Goal: Task Accomplishment & Management: Complete application form

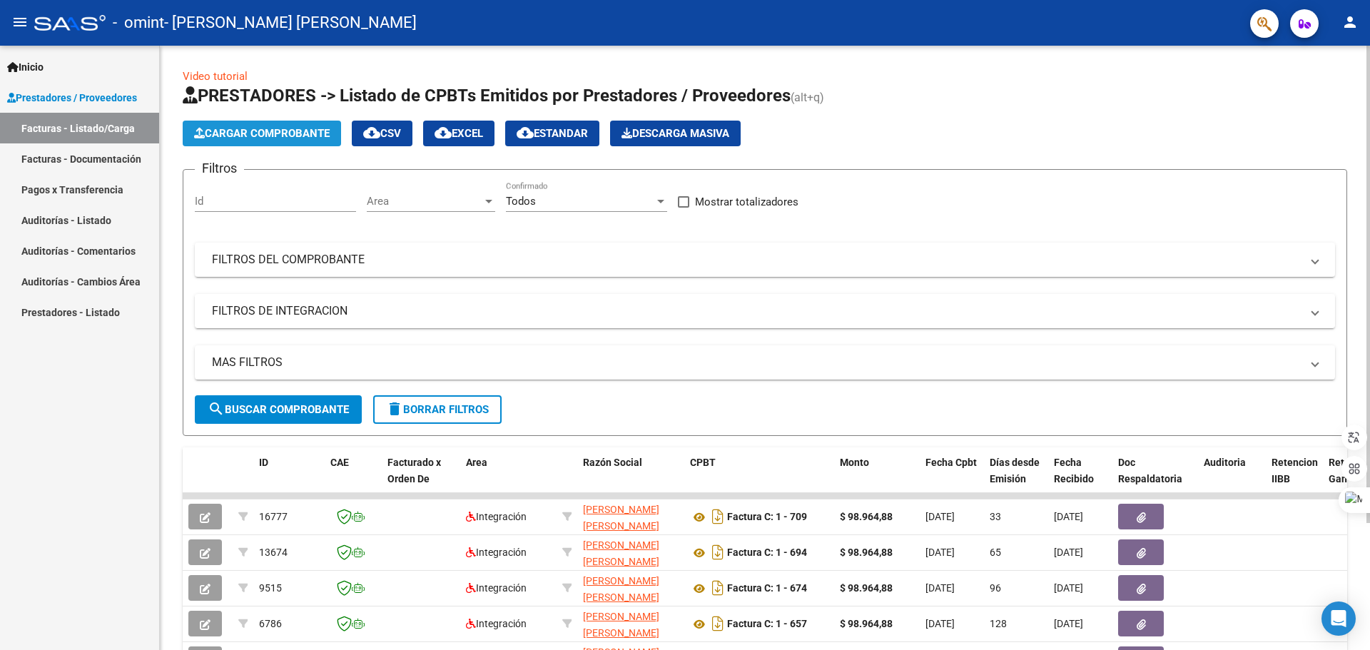
click at [283, 129] on span "Cargar Comprobante" at bounding box center [262, 133] width 136 height 13
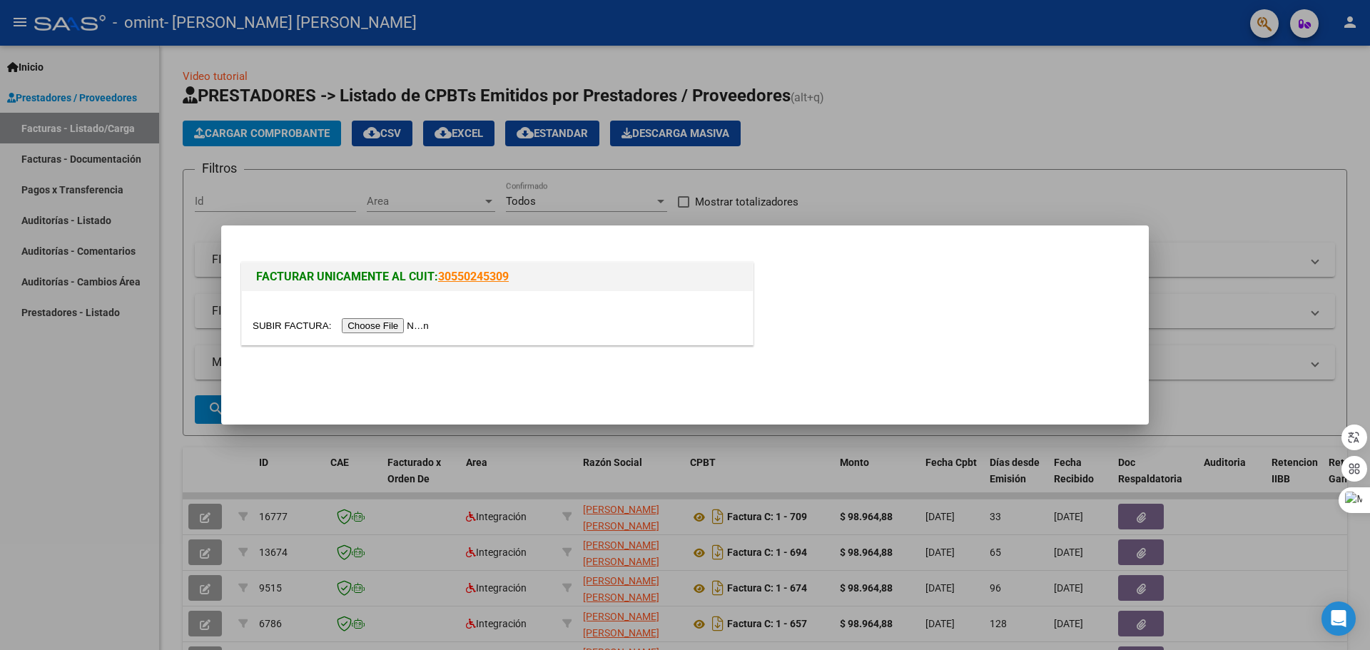
click at [408, 326] on input "file" at bounding box center [343, 325] width 181 height 15
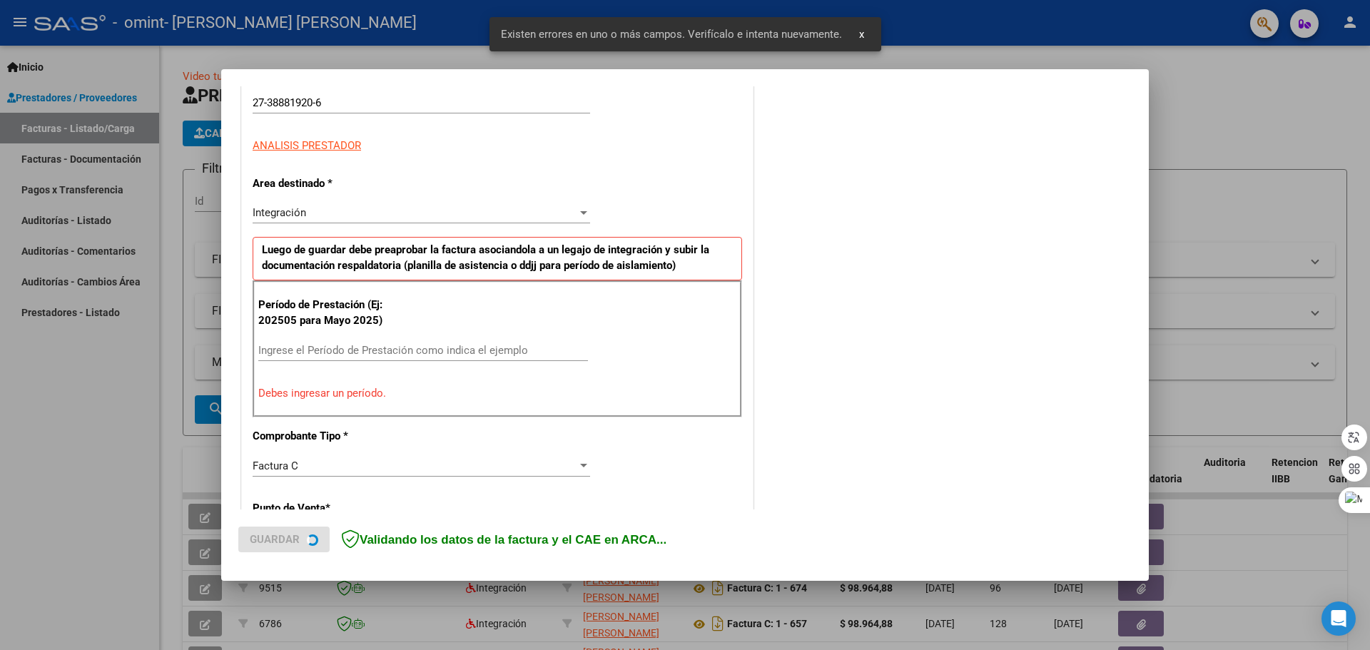
scroll to position [259, 0]
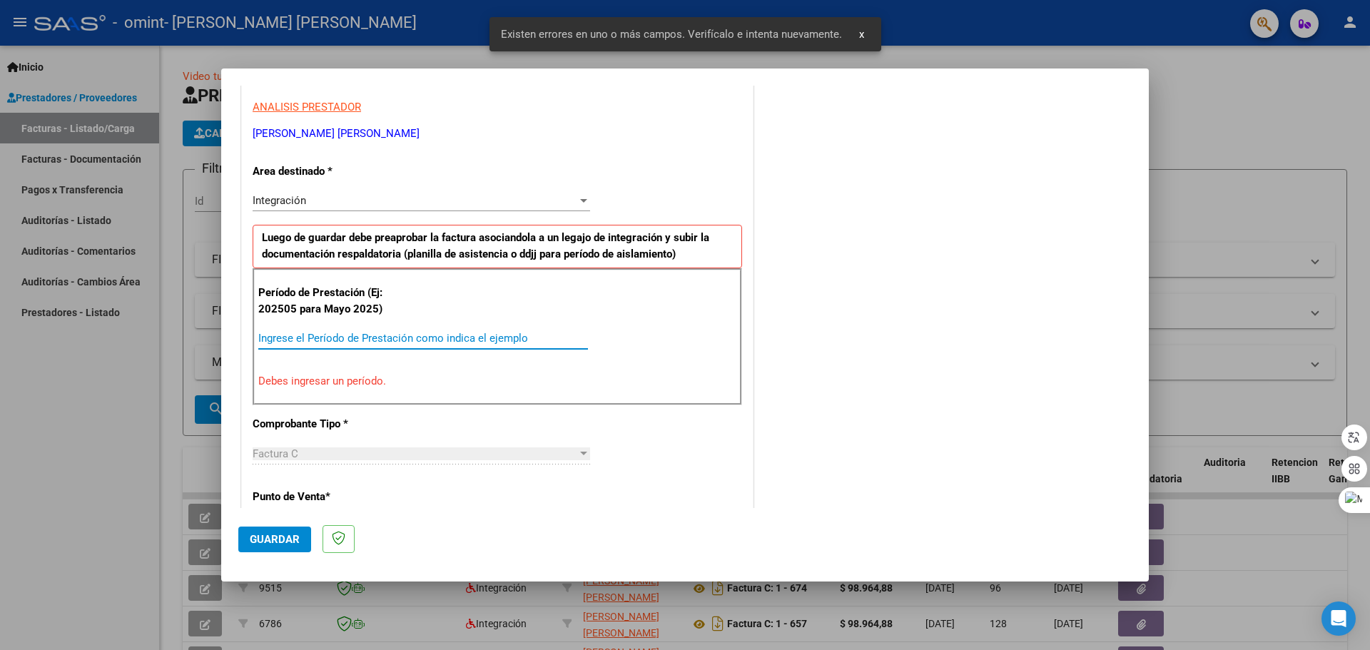
click at [335, 343] on input "Ingrese el Período de Prestación como indica el ejemplo" at bounding box center [423, 338] width 330 height 13
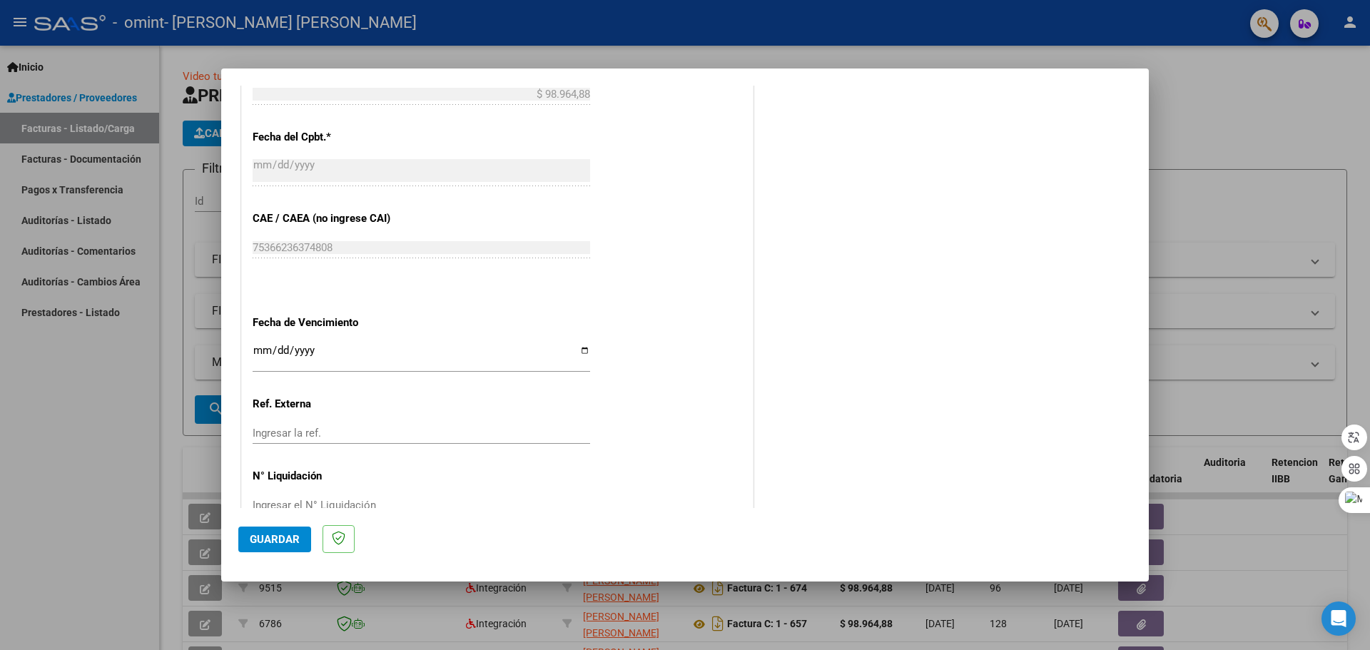
scroll to position [834, 0]
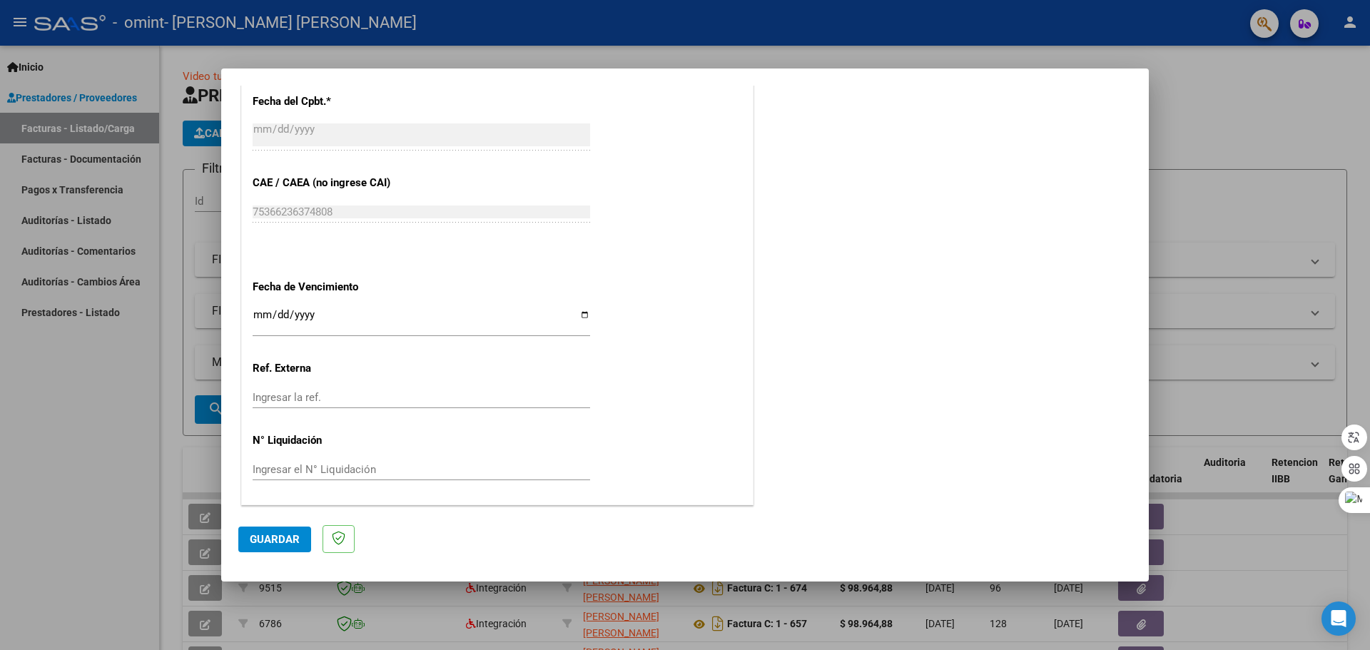
type input "202508"
click at [260, 315] on input "Ingresar la fecha" at bounding box center [422, 320] width 338 height 23
click at [261, 315] on input "Ingresar la fecha" at bounding box center [422, 320] width 338 height 23
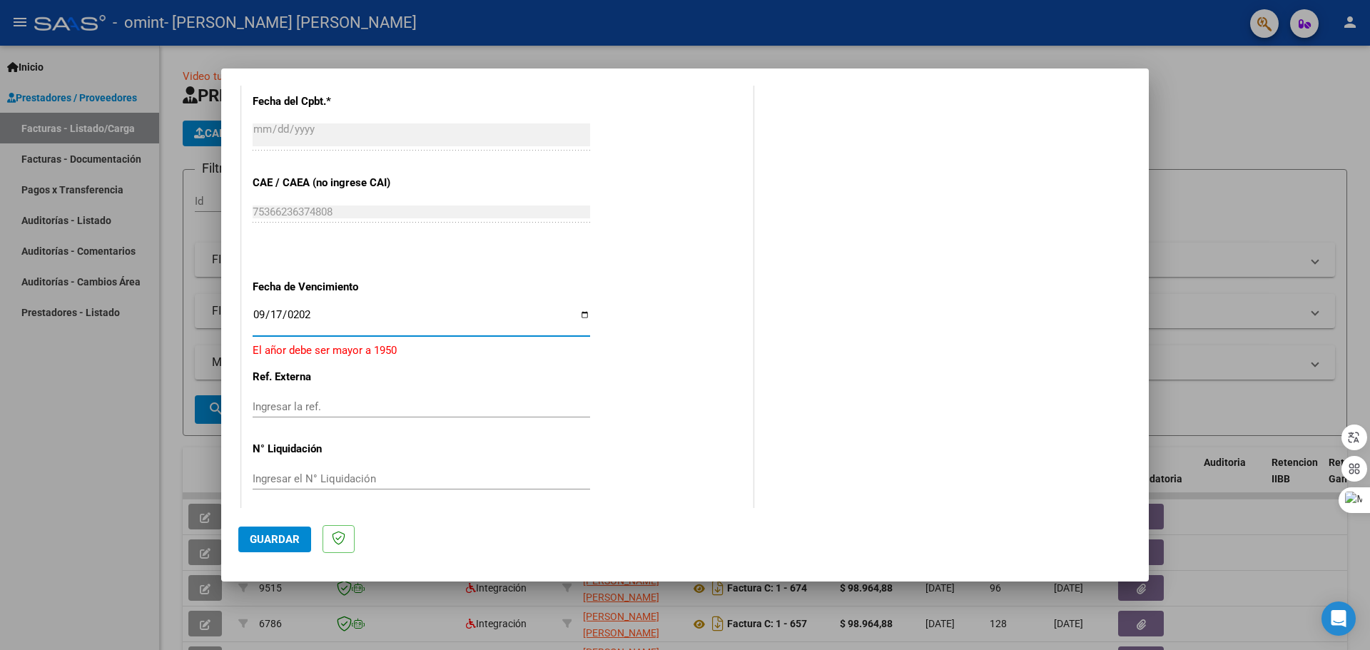
type input "[DATE]"
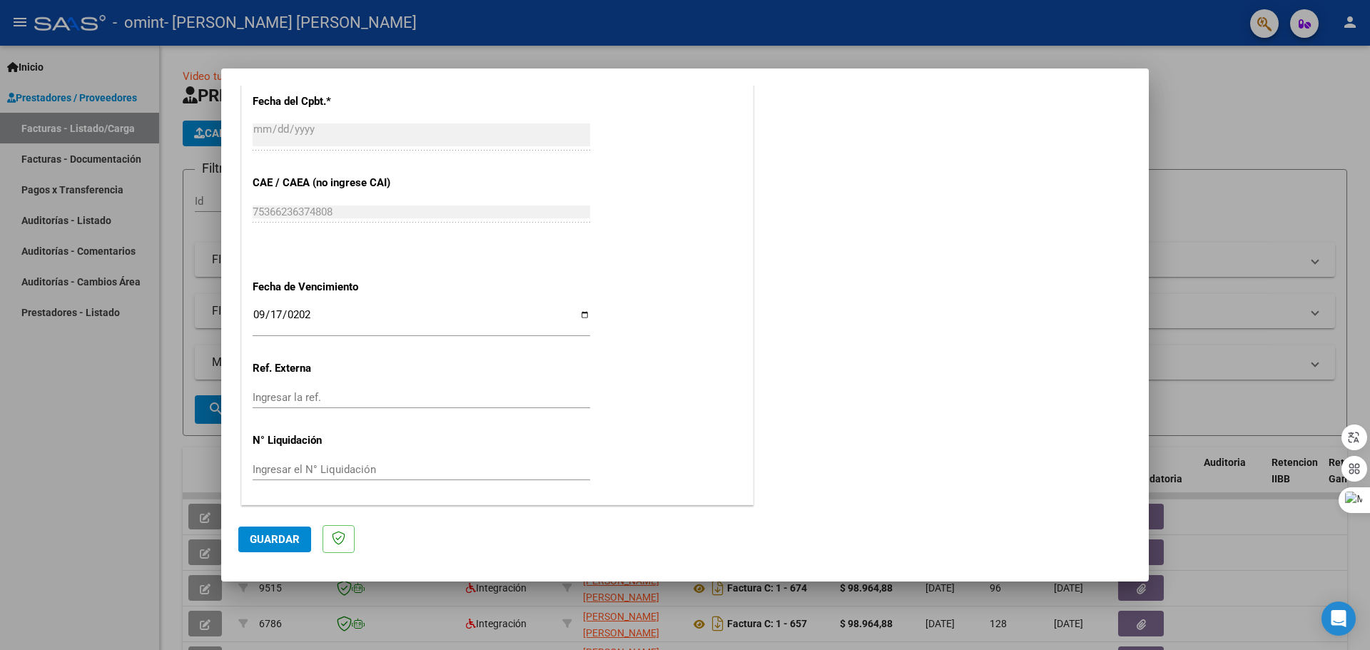
click at [346, 345] on div "[DATE] Ingresar la fecha" at bounding box center [422, 327] width 338 height 44
click at [272, 535] on span "Guardar" at bounding box center [275, 539] width 50 height 13
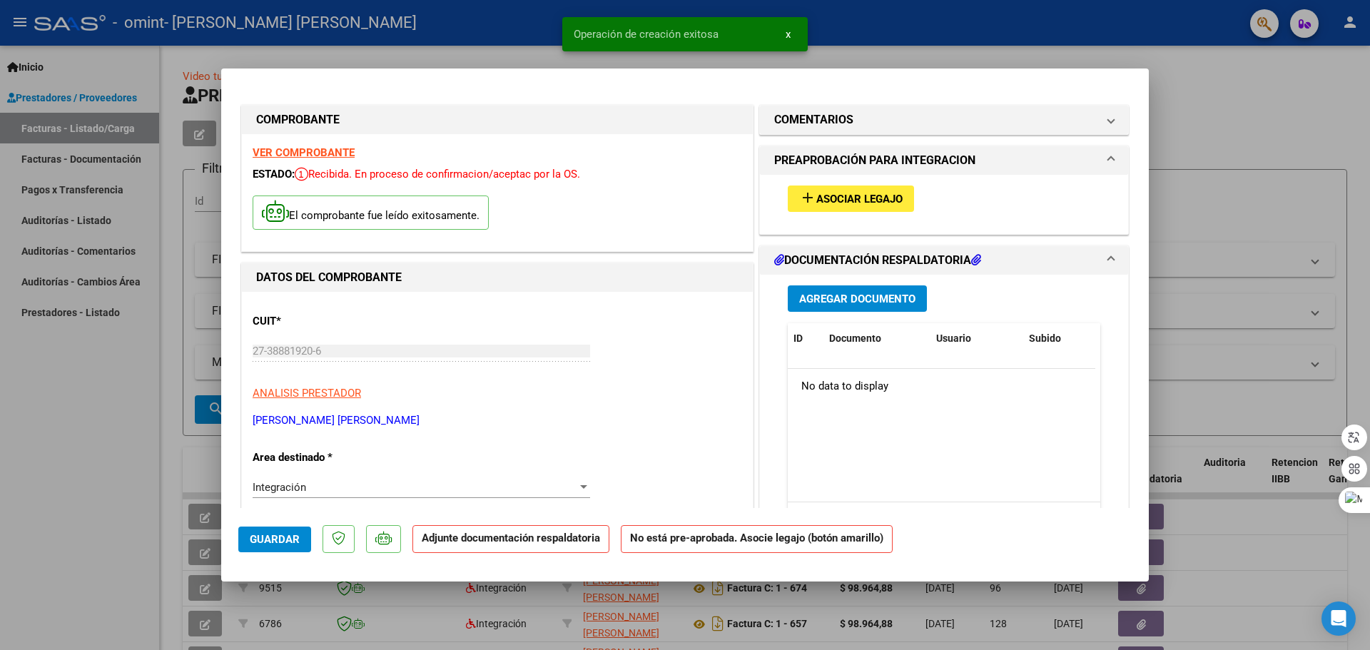
click at [683, 198] on span "Asociar Legajo" at bounding box center [860, 199] width 86 height 13
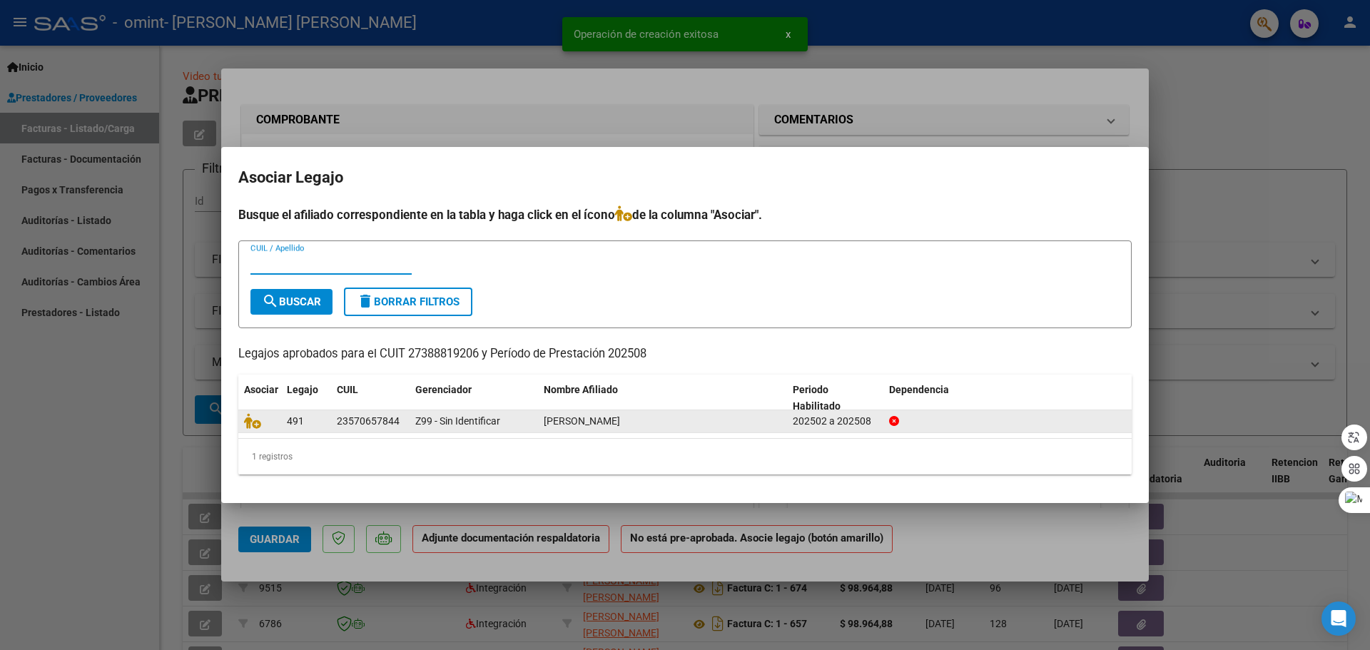
click at [683, 420] on div "202502 a 202508" at bounding box center [835, 421] width 85 height 16
click at [251, 421] on icon at bounding box center [252, 421] width 17 height 16
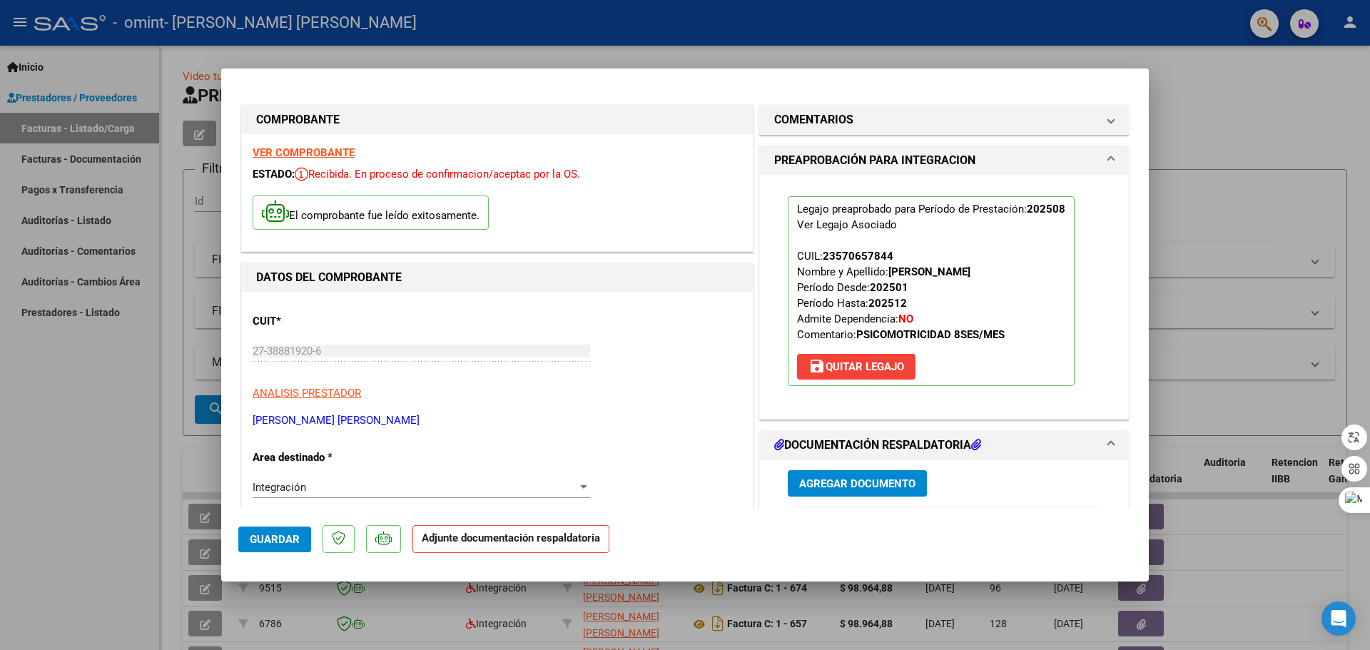
click at [683, 490] on span "Agregar Documento" at bounding box center [857, 484] width 116 height 13
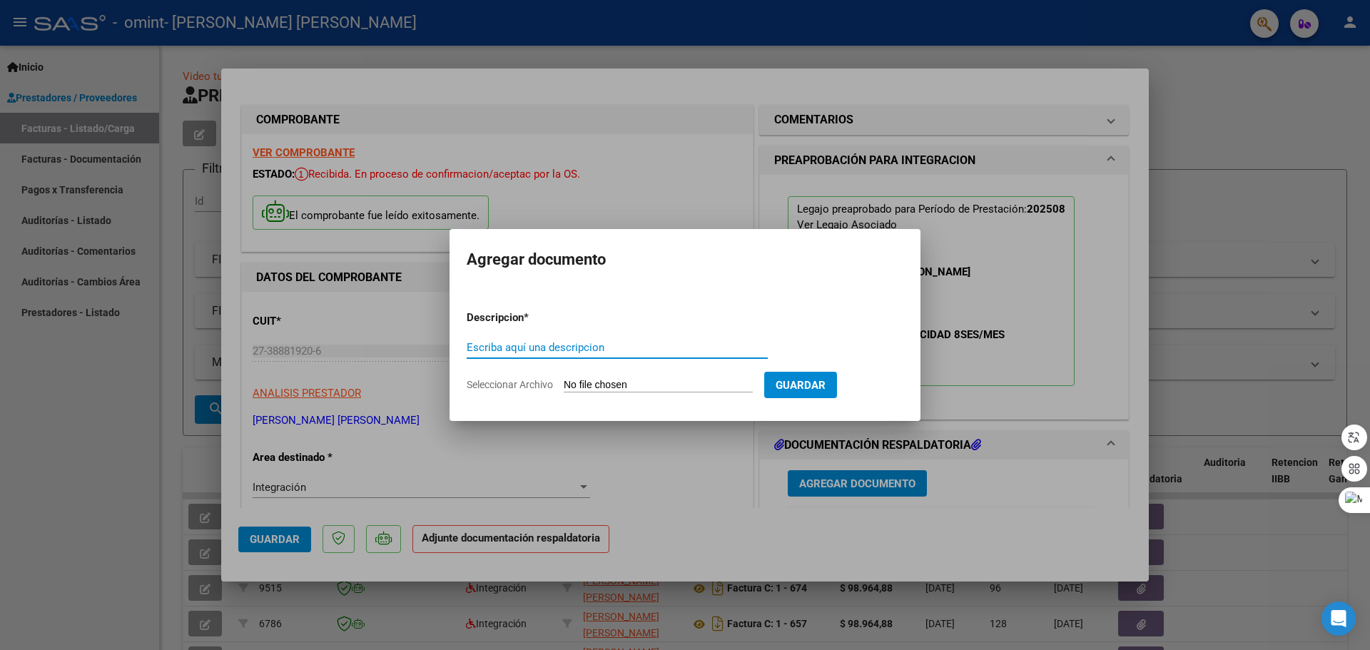
click at [570, 345] on input "Escriba aquí una descripcion" at bounding box center [617, 347] width 301 height 13
type input "ASISTENCIA"
click at [600, 378] on form "Descripcion * ASISTENCIA Escriba aquí una descripcion Seleccionar Archivo Guard…" at bounding box center [685, 351] width 437 height 104
click at [602, 389] on input "Seleccionar Archivo" at bounding box center [658, 386] width 189 height 14
type input "C:\fakepath\Planilla [PERSON_NAME] .pdf"
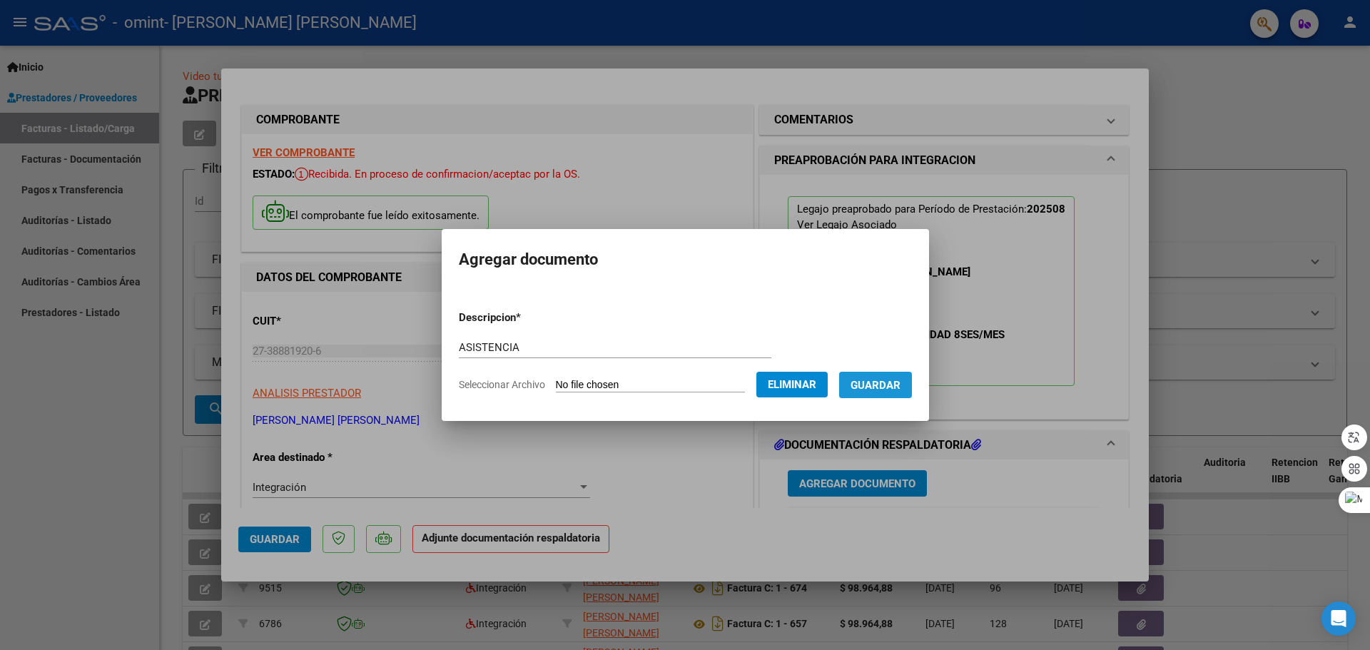
click at [683, 382] on span "Guardar" at bounding box center [876, 385] width 50 height 13
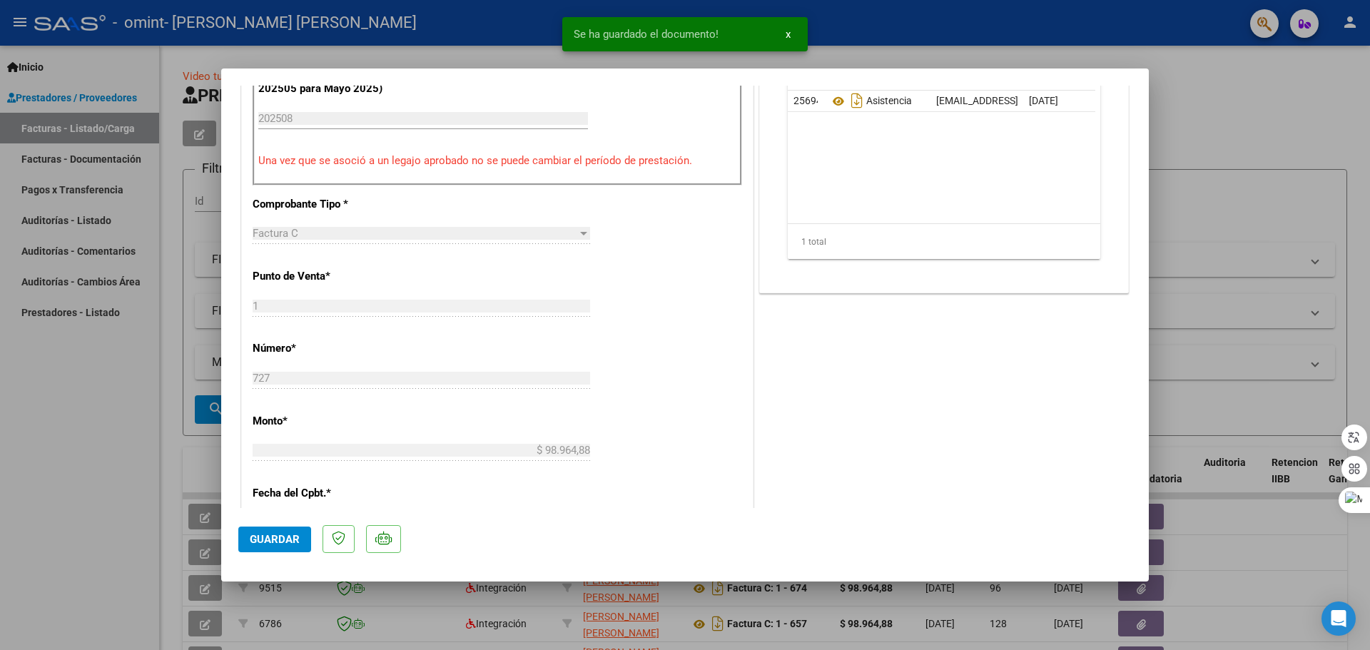
scroll to position [500, 0]
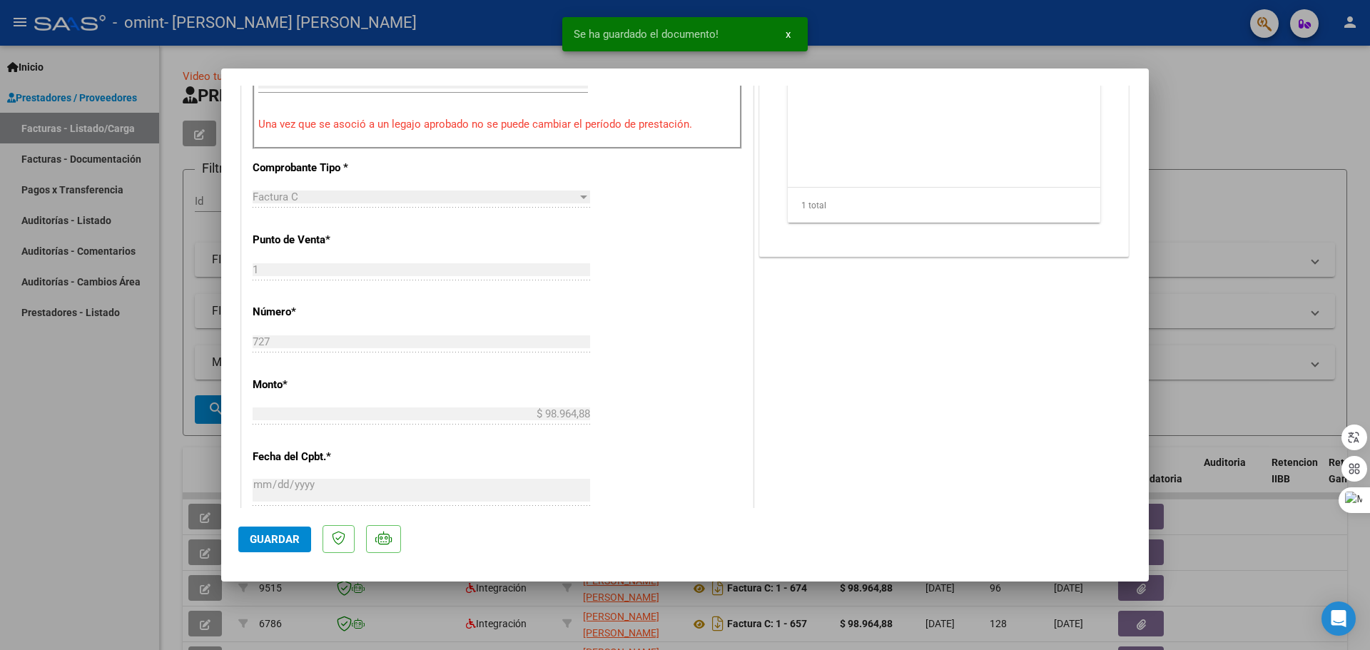
click at [287, 539] on span "Guardar" at bounding box center [275, 539] width 50 height 13
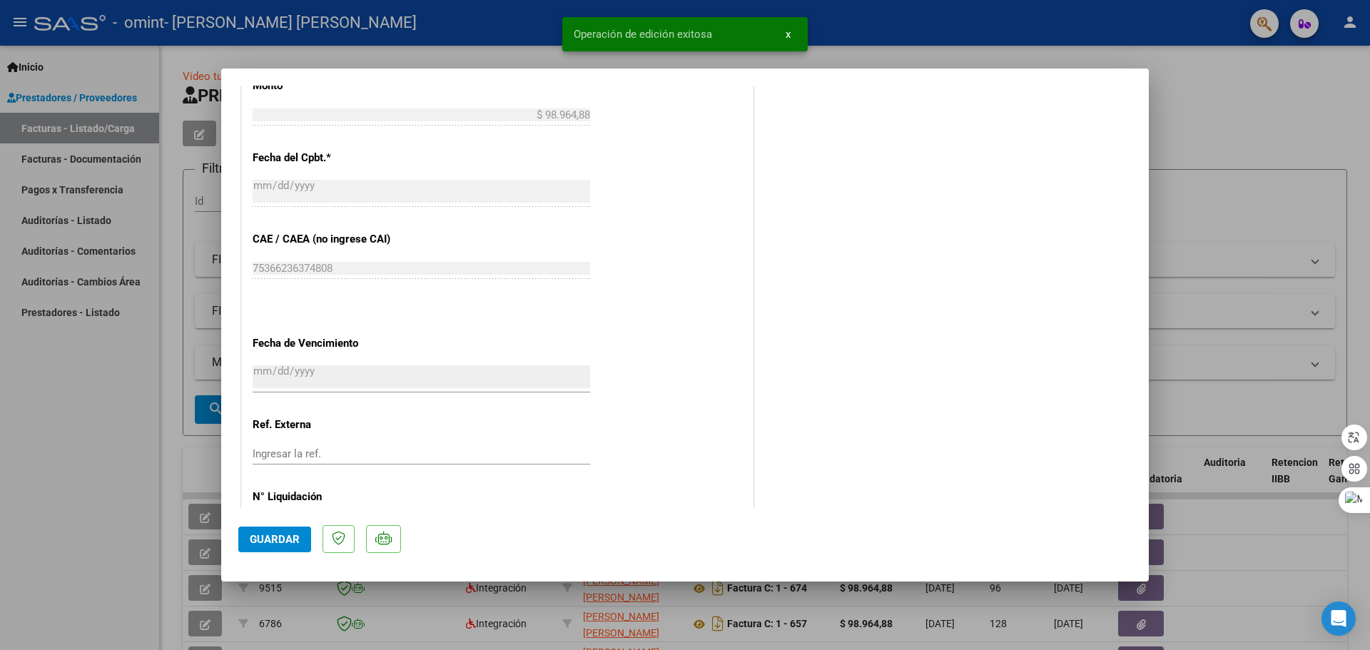
scroll to position [855, 0]
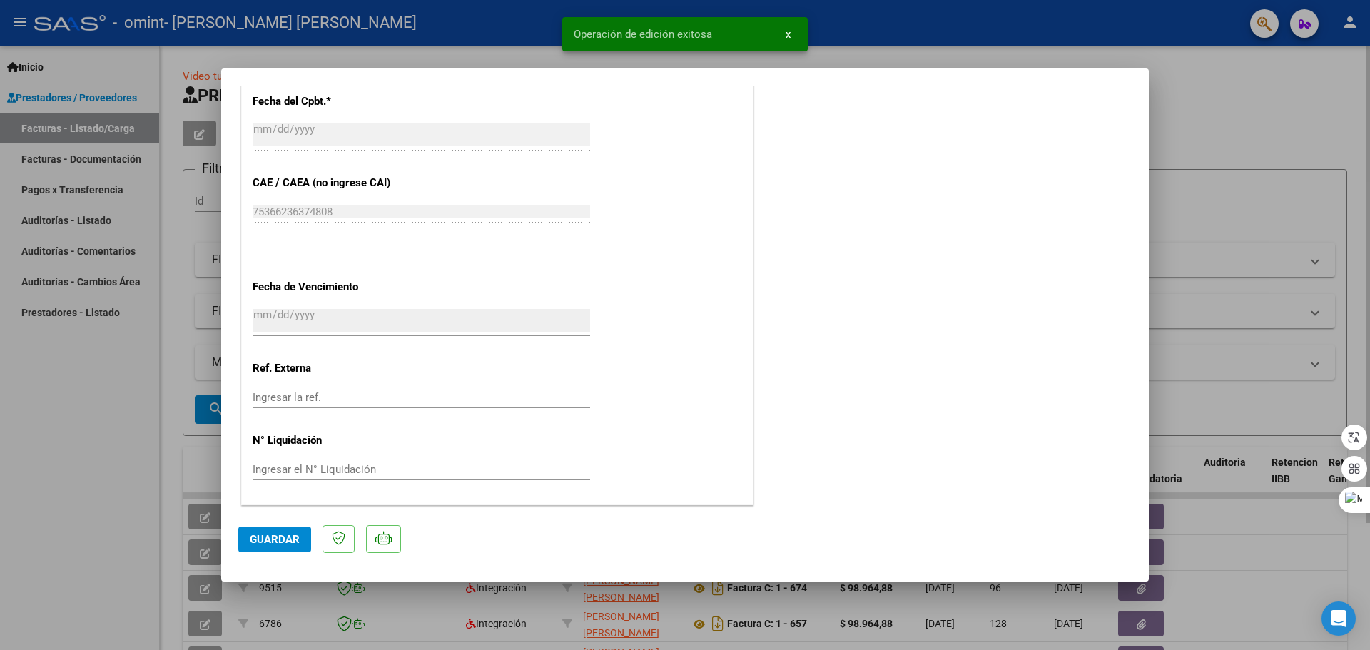
click at [203, 430] on div at bounding box center [685, 325] width 1370 height 650
type input "$ 0,00"
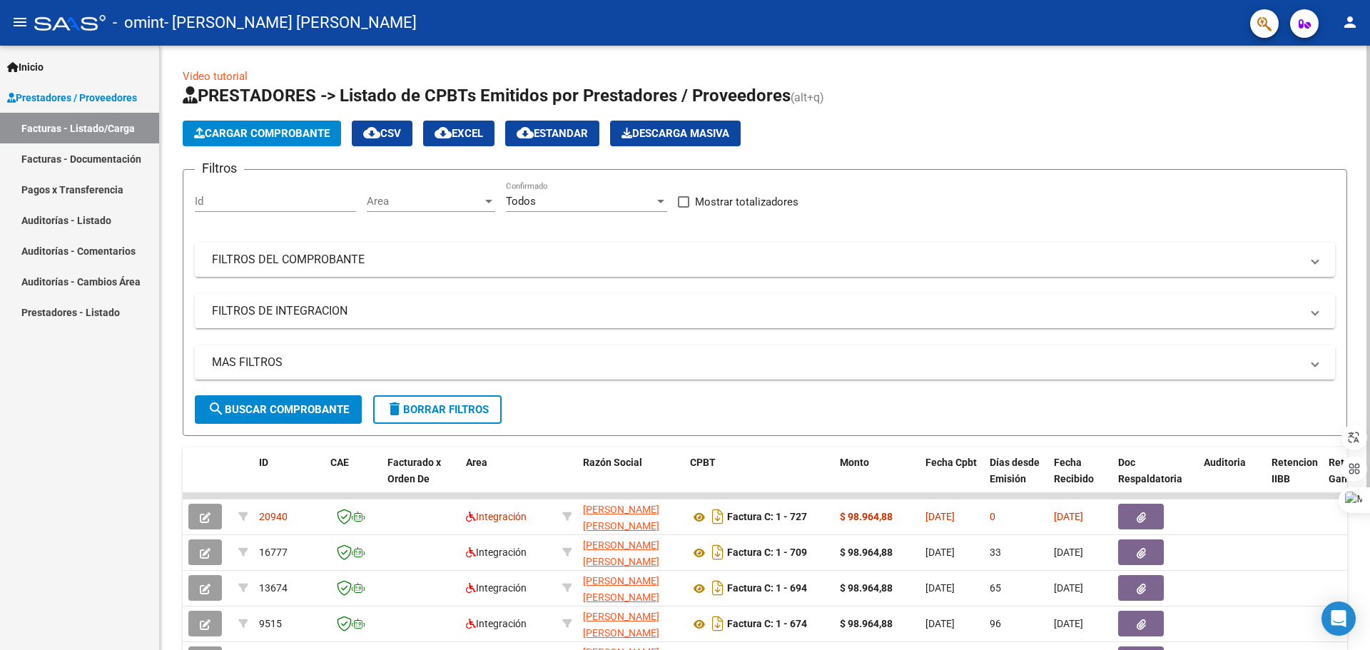
scroll to position [196, 0]
